Goal: Task Accomplishment & Management: Use online tool/utility

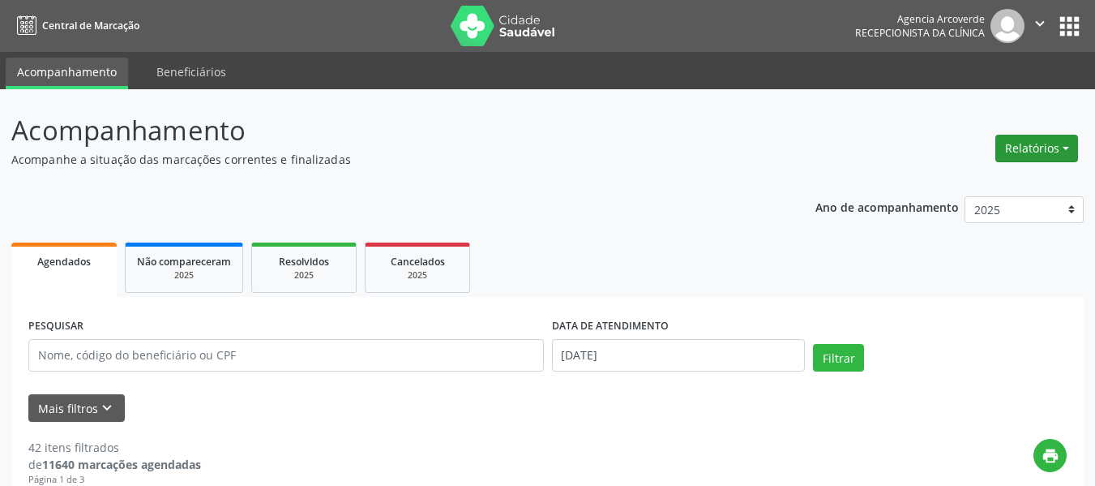
click at [1047, 151] on button "Relatórios" at bounding box center [1037, 149] width 83 height 28
click at [996, 178] on link "Agendamentos" at bounding box center [992, 183] width 174 height 23
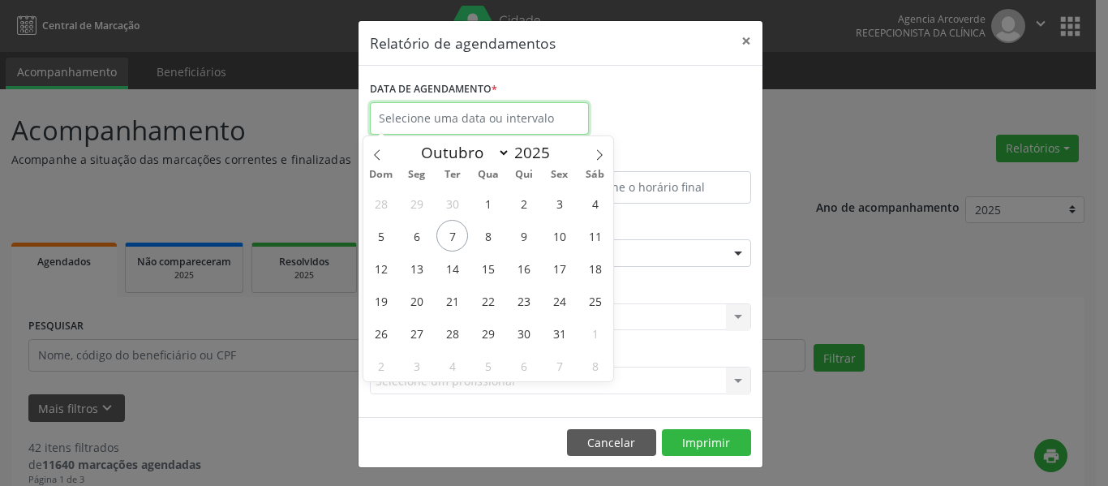
click at [537, 103] on input "text" at bounding box center [479, 118] width 219 height 32
click at [493, 238] on span "8" at bounding box center [488, 236] width 32 height 32
type input "08/10/2025"
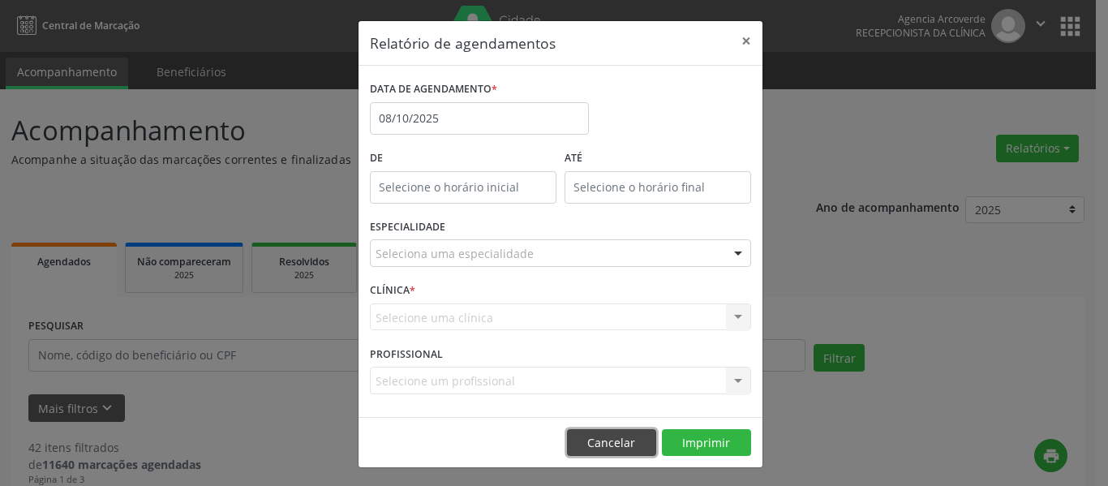
click at [617, 435] on button "Cancelar" at bounding box center [611, 443] width 89 height 28
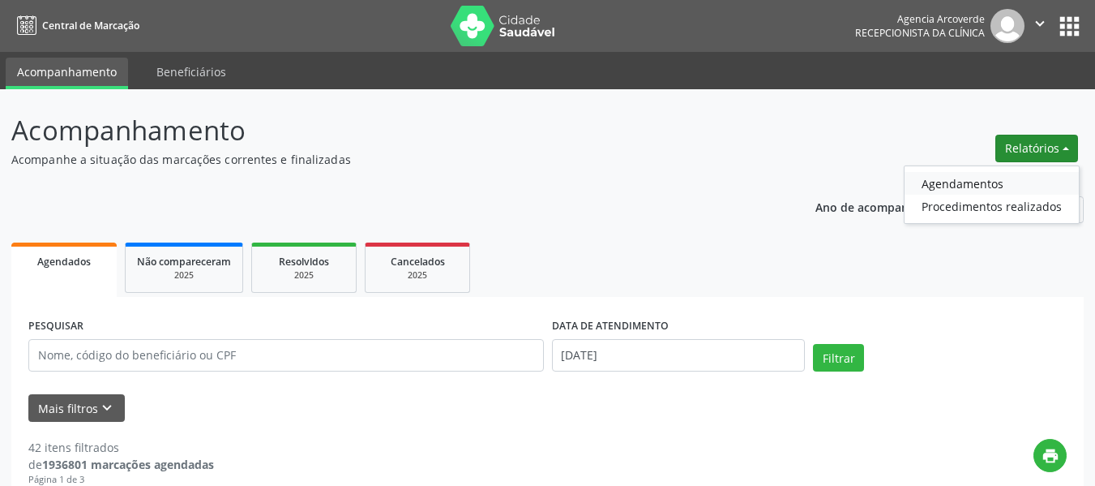
click at [975, 177] on link "Agendamentos" at bounding box center [992, 183] width 174 height 23
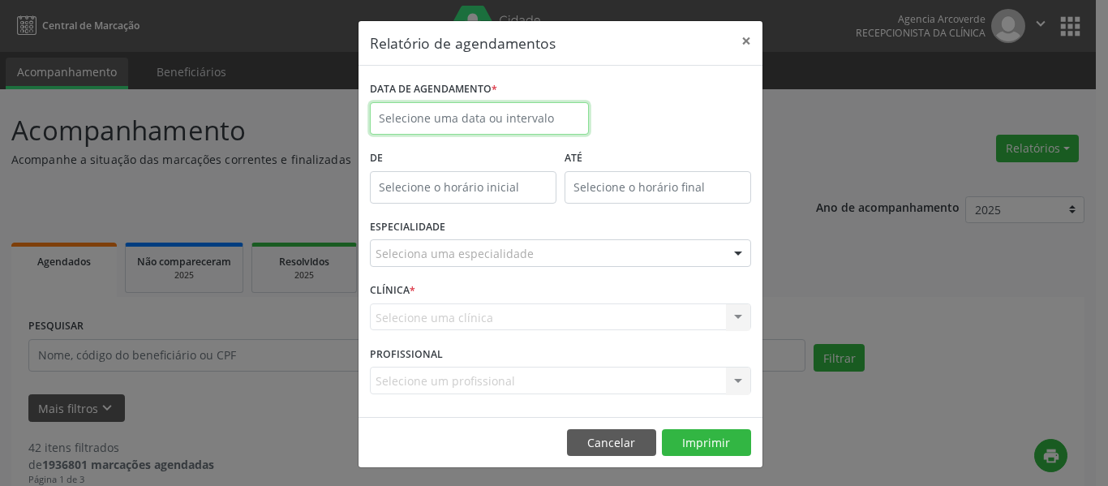
click at [539, 109] on input "text" at bounding box center [479, 118] width 219 height 32
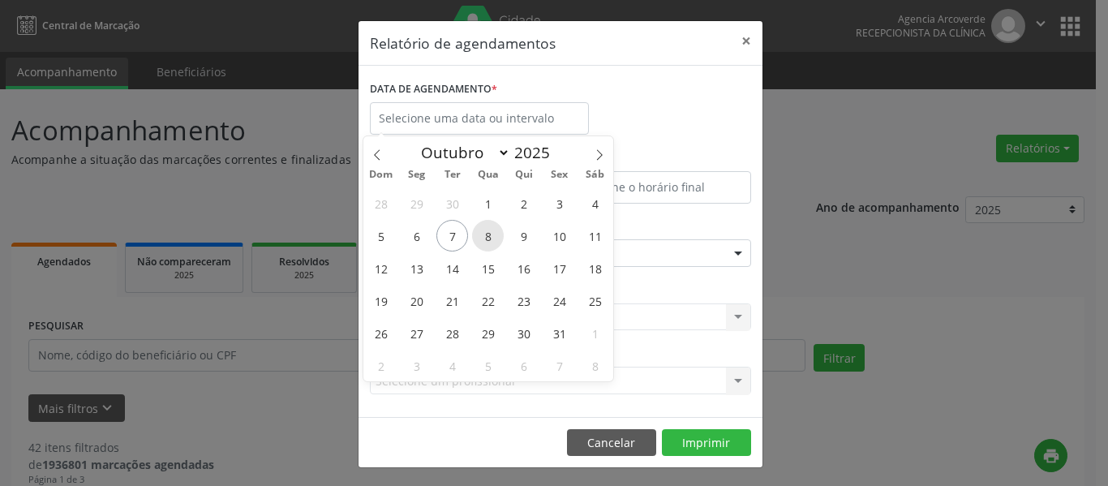
click at [487, 231] on span "8" at bounding box center [488, 236] width 32 height 32
type input "08/10/2025"
click at [487, 231] on span "8" at bounding box center [488, 236] width 32 height 32
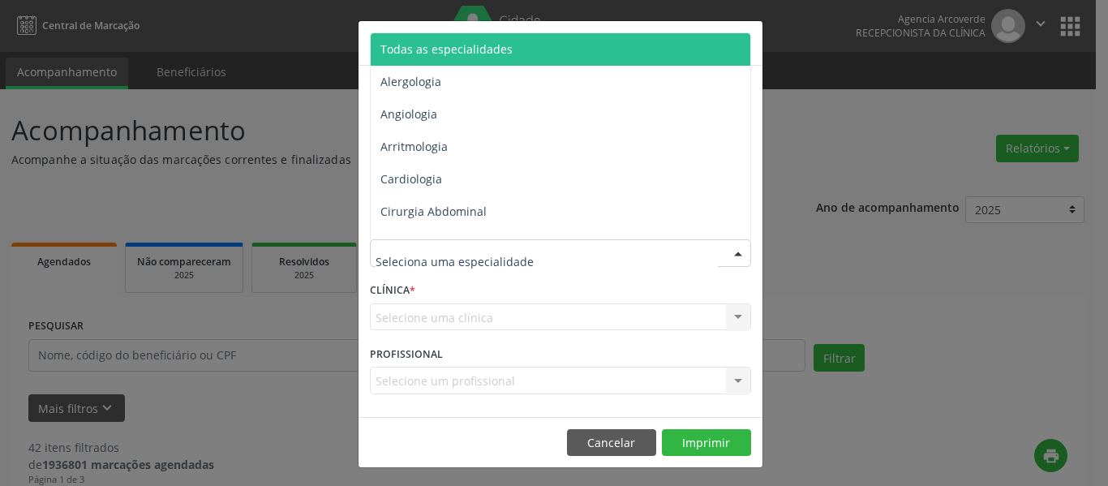
click at [487, 244] on div at bounding box center [560, 253] width 381 height 28
click at [487, 49] on span "Todas as especialidades" at bounding box center [446, 48] width 132 height 15
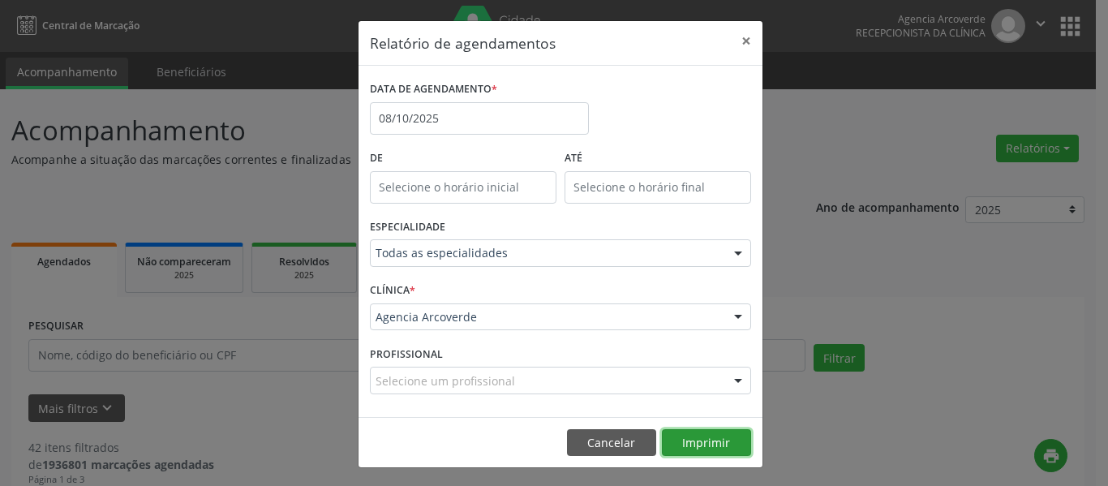
click at [706, 435] on button "Imprimir" at bounding box center [706, 443] width 89 height 28
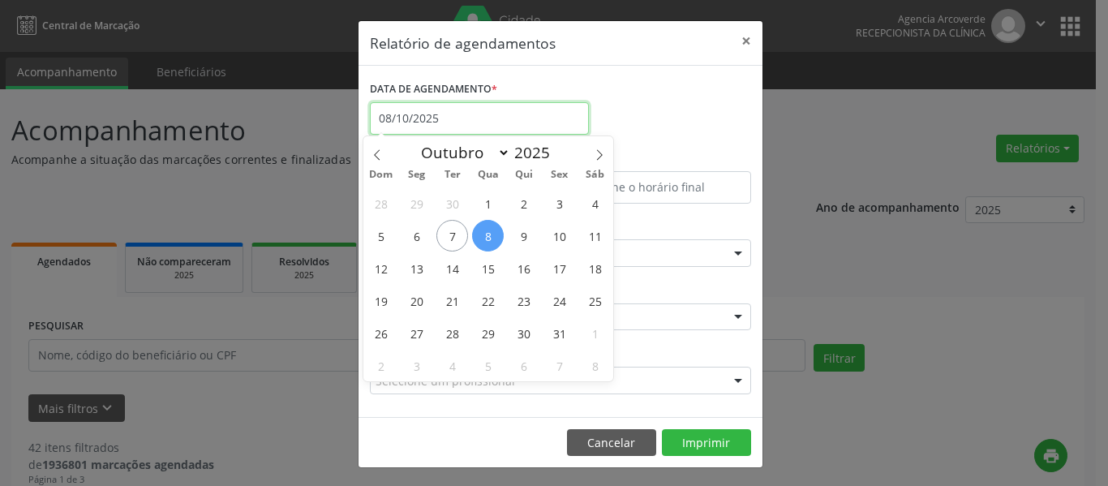
click at [465, 109] on input "08/10/2025" at bounding box center [479, 118] width 219 height 32
click at [521, 237] on span "9" at bounding box center [524, 236] width 32 height 32
type input "09/10/2025"
click at [521, 237] on span "9" at bounding box center [524, 236] width 32 height 32
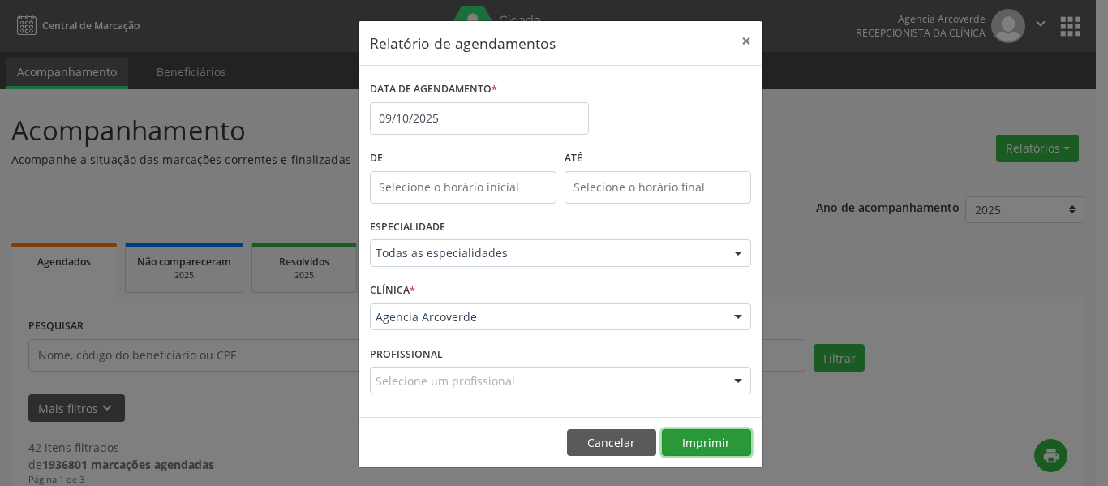
click at [688, 435] on button "Imprimir" at bounding box center [706, 443] width 89 height 28
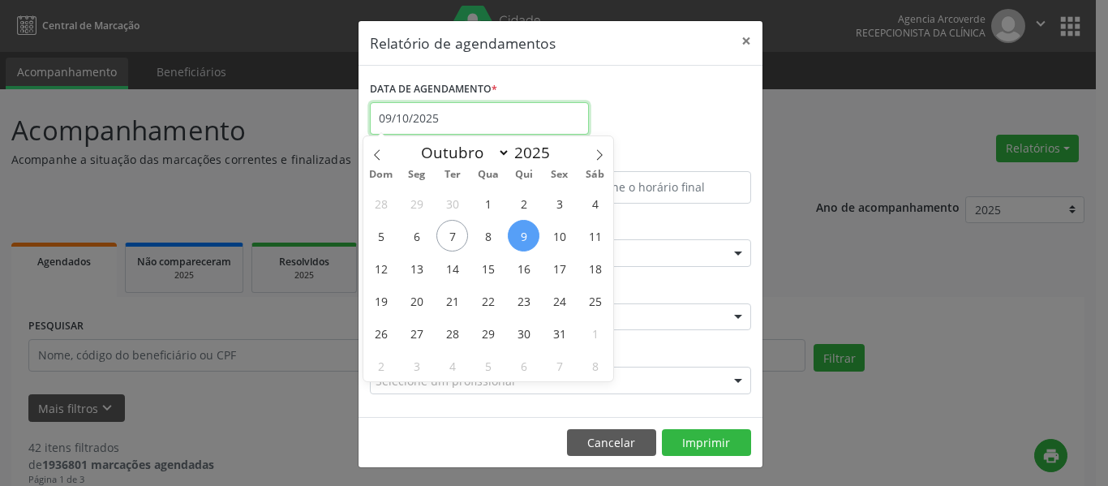
click at [434, 116] on input "09/10/2025" at bounding box center [479, 118] width 219 height 32
click at [564, 238] on span "10" at bounding box center [559, 236] width 32 height 32
type input "10/10/2025"
click at [564, 238] on span "10" at bounding box center [559, 236] width 32 height 32
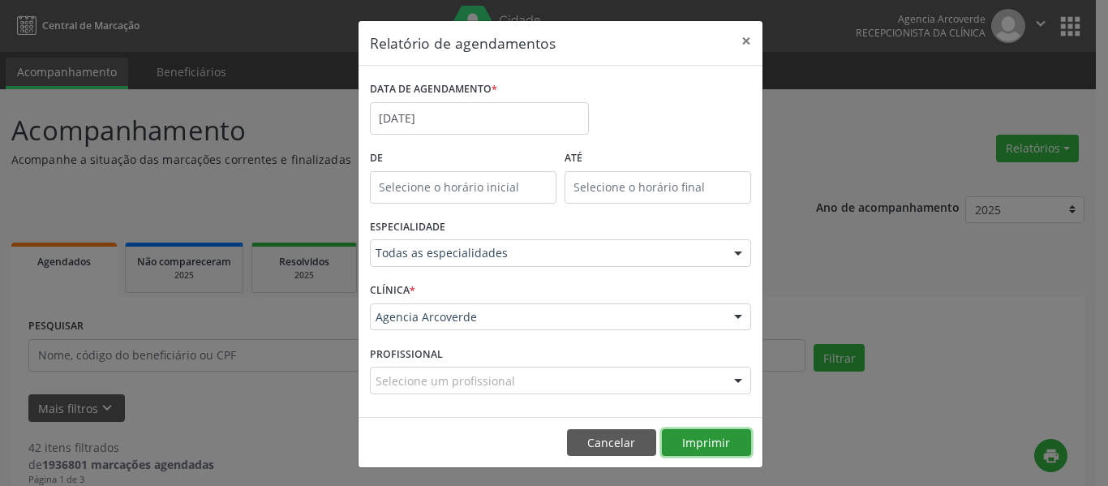
click at [701, 439] on button "Imprimir" at bounding box center [706, 443] width 89 height 28
